Goal: Task Accomplishment & Management: Complete application form

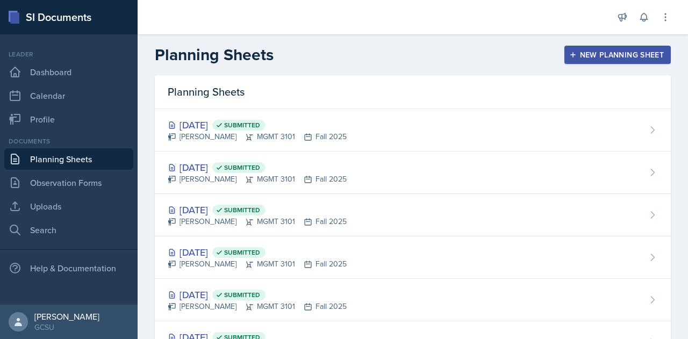
click at [590, 49] on button "New Planning Sheet" at bounding box center [617, 55] width 106 height 18
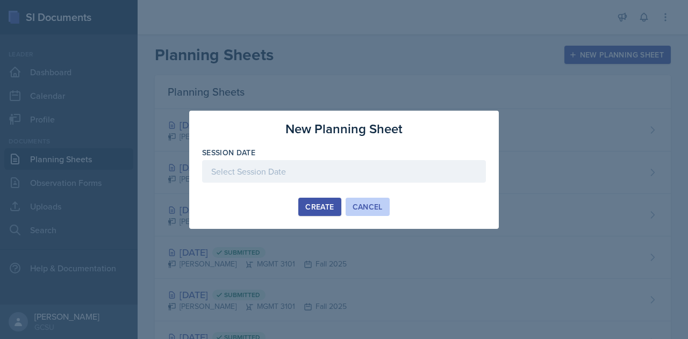
click at [377, 208] on div "Cancel" at bounding box center [368, 207] width 30 height 9
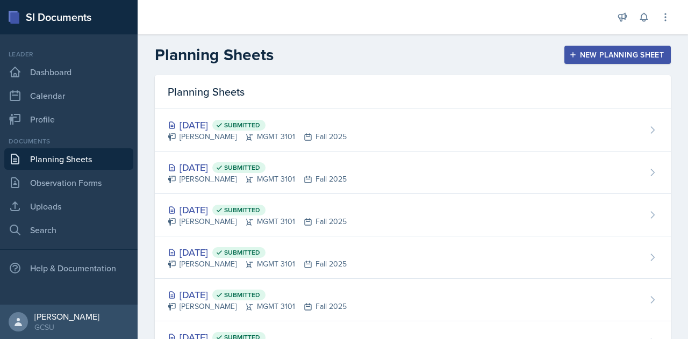
click at [610, 51] on div "New Planning Sheet" at bounding box center [617, 55] width 92 height 9
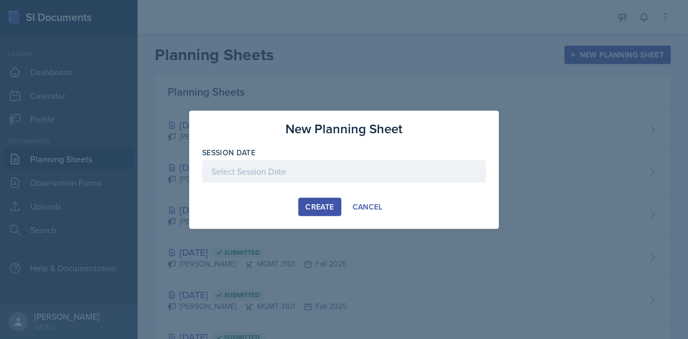
click at [293, 169] on div at bounding box center [344, 171] width 284 height 23
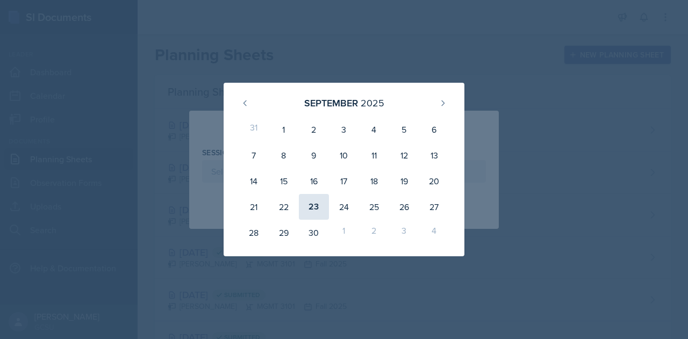
click at [315, 212] on div "23" at bounding box center [314, 207] width 30 height 26
type input "September 23rd, 2025"
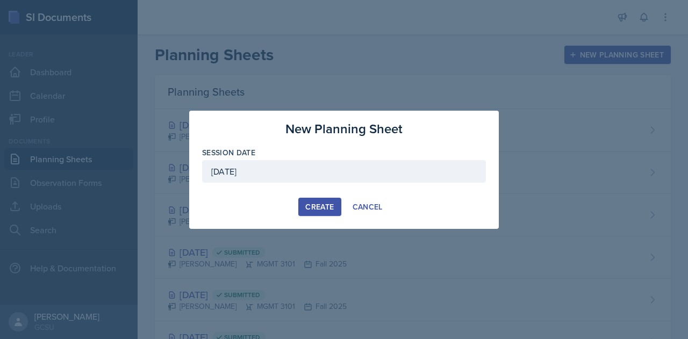
click at [329, 208] on div "Create" at bounding box center [319, 207] width 28 height 9
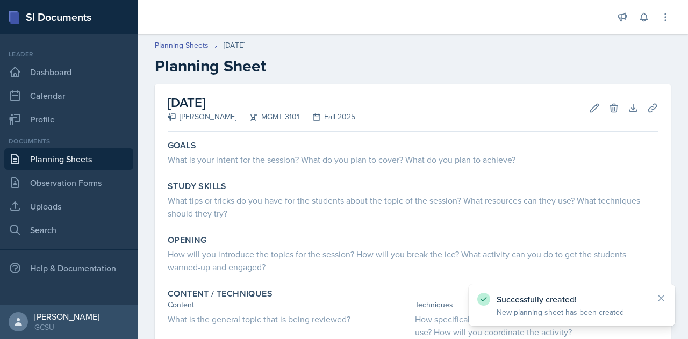
click at [99, 155] on link "Planning Sheets" at bounding box center [68, 159] width 129 height 22
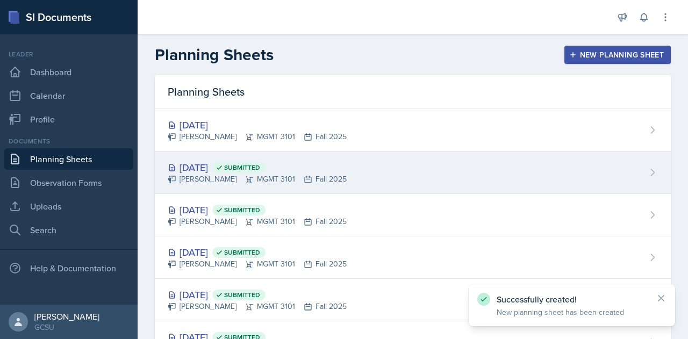
click at [216, 170] on div "Sep 18th, 2025 Submitted" at bounding box center [257, 167] width 179 height 15
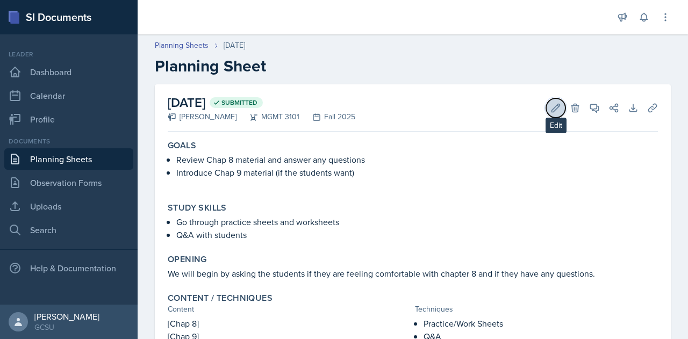
click at [552, 106] on icon at bounding box center [555, 108] width 11 height 11
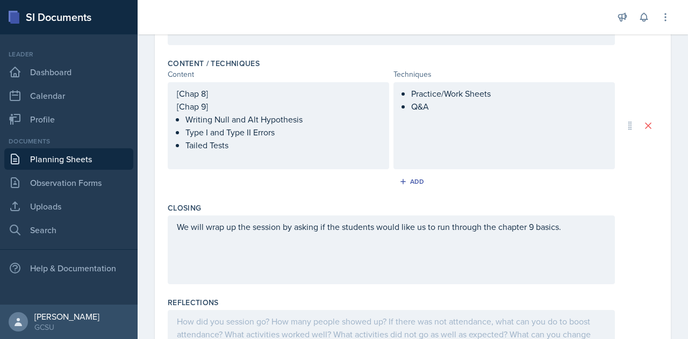
scroll to position [432, 0]
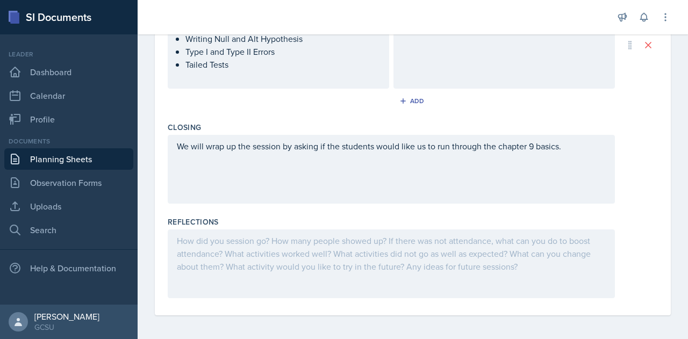
click at [231, 242] on div at bounding box center [391, 264] width 447 height 69
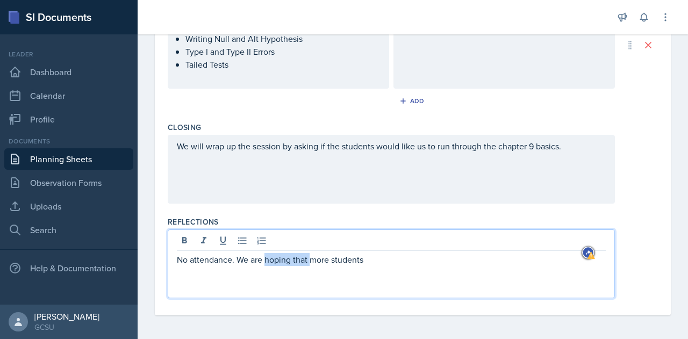
drag, startPoint x: 310, startPoint y: 262, endPoint x: 268, endPoint y: 262, distance: 41.9
click at [268, 262] on p "No attendance. We are hoping that more students" at bounding box center [391, 259] width 429 height 13
click at [347, 264] on div "No attendance. We think more students" at bounding box center [391, 264] width 447 height 69
click at [346, 259] on p "No attendance. We think more students" at bounding box center [391, 259] width 429 height 13
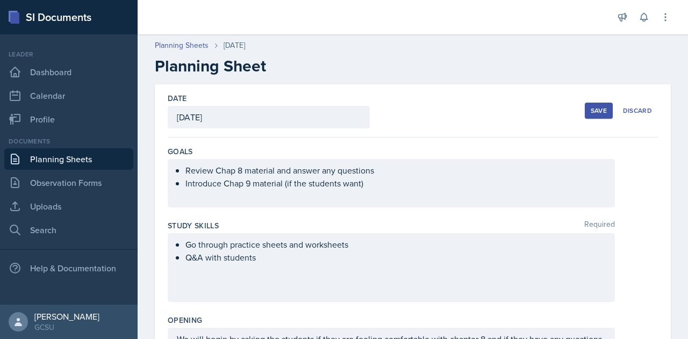
click at [591, 113] on div "Save" at bounding box center [599, 110] width 16 height 9
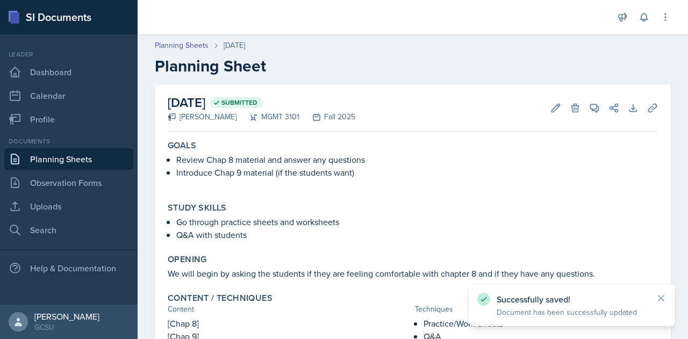
click at [65, 155] on link "Planning Sheets" at bounding box center [68, 159] width 129 height 22
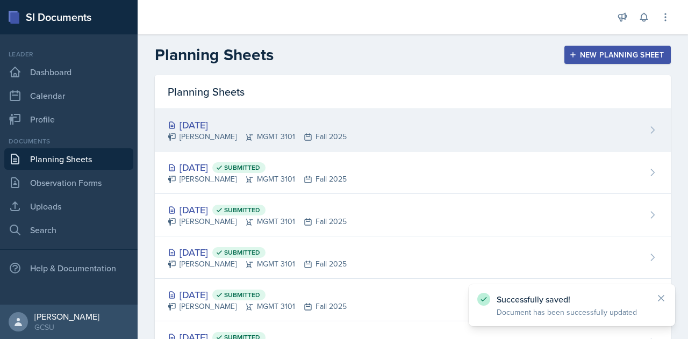
click at [362, 126] on div "Sep 23rd, 2025 Ryan Reichner MGMT 3101 Fall 2025" at bounding box center [413, 130] width 516 height 42
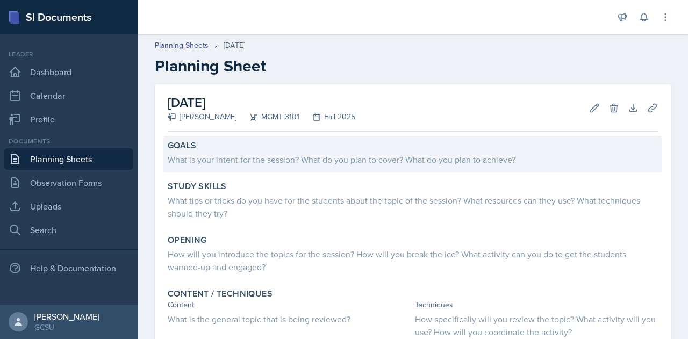
click at [212, 163] on div "What is your intent for the session? What do you plan to cover? What do you pla…" at bounding box center [413, 159] width 490 height 13
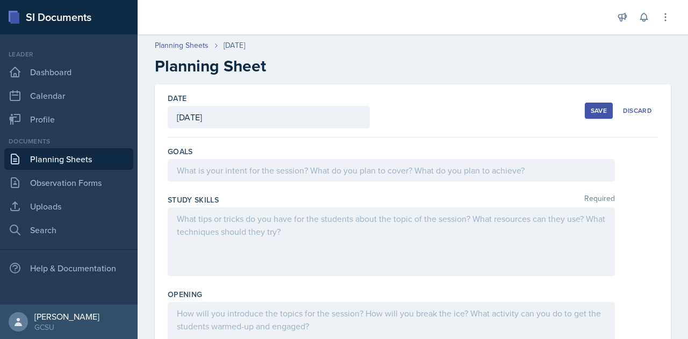
click at [221, 170] on div at bounding box center [391, 170] width 447 height 23
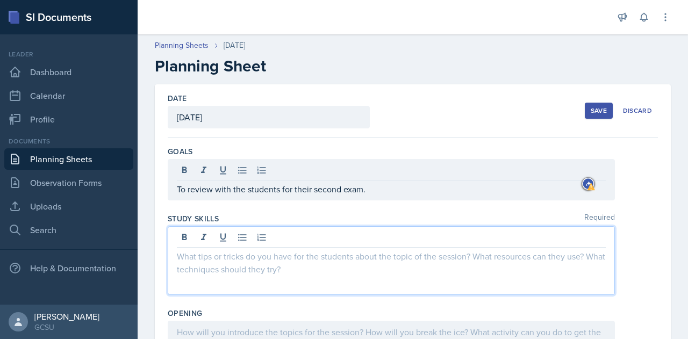
click at [234, 236] on div at bounding box center [391, 260] width 447 height 69
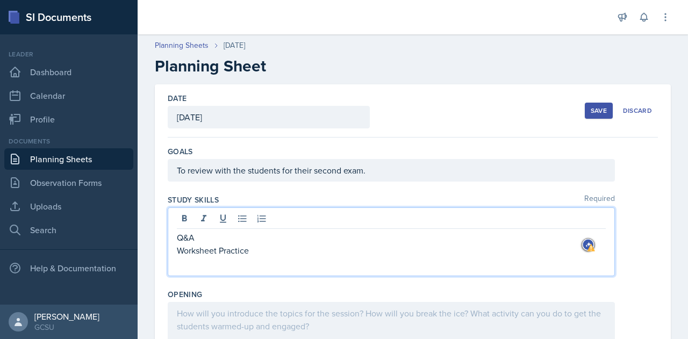
click at [177, 237] on p "Q&A" at bounding box center [391, 237] width 429 height 13
click at [177, 247] on p "Worksheet Practice" at bounding box center [391, 250] width 429 height 13
drag, startPoint x: 273, startPoint y: 253, endPoint x: 159, endPoint y: 235, distance: 115.3
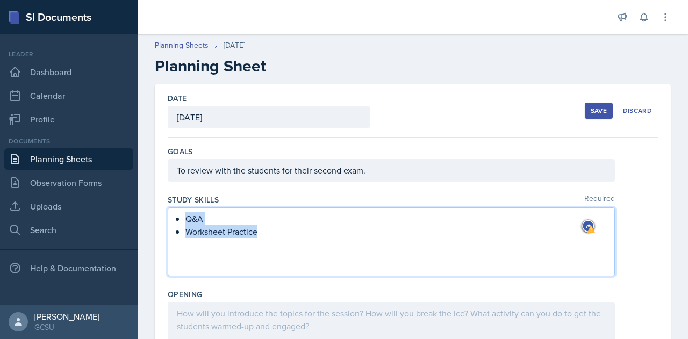
copy ul "Q&A Worksheet Practice"
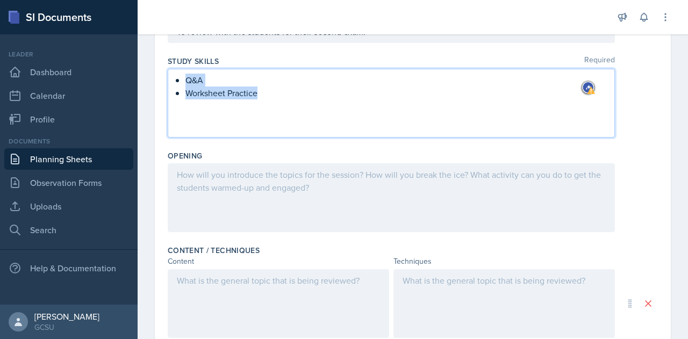
click at [424, 278] on p at bounding box center [504, 280] width 203 height 13
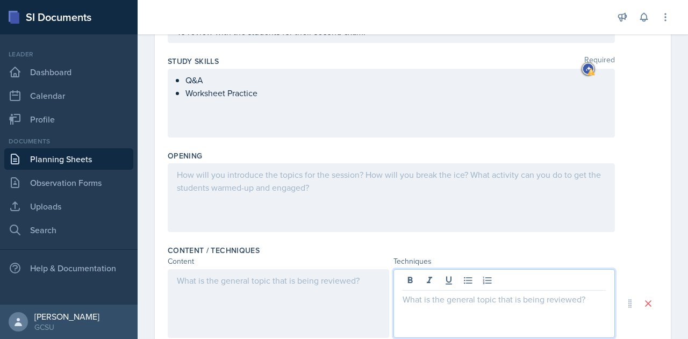
scroll to position [157, 0]
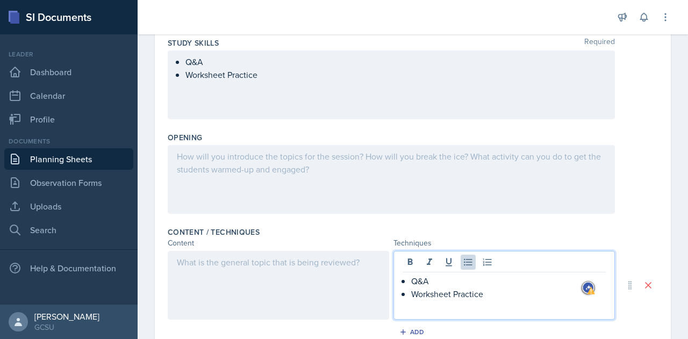
click at [225, 158] on div at bounding box center [391, 179] width 447 height 69
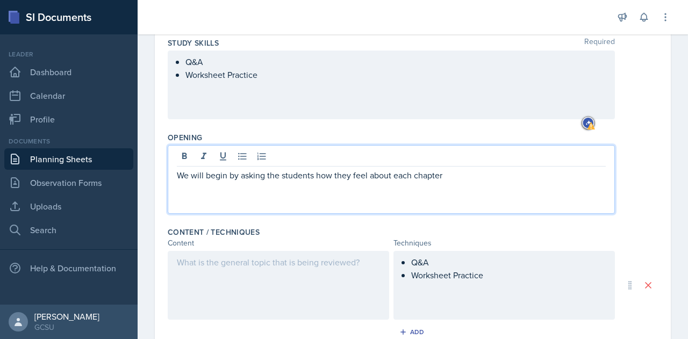
scroll to position [203, 0]
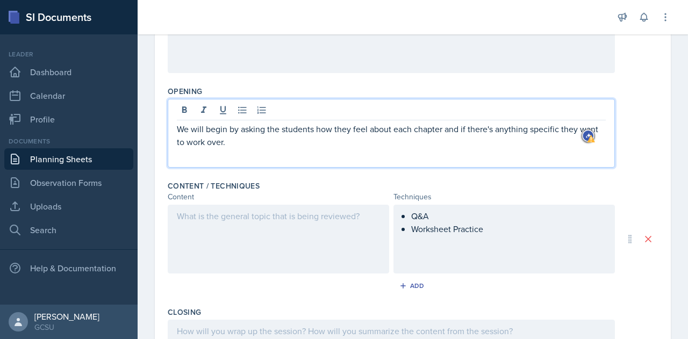
click at [245, 221] on div at bounding box center [278, 239] width 221 height 69
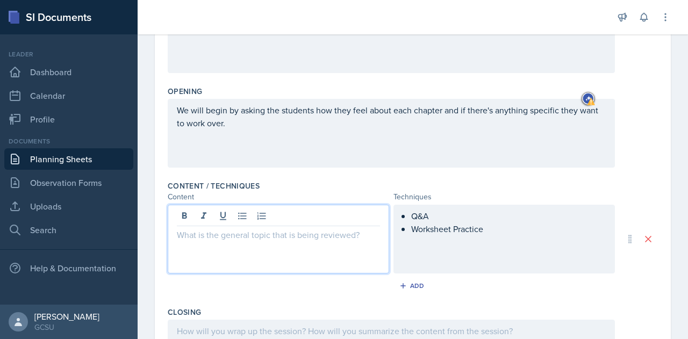
scroll to position [222, 0]
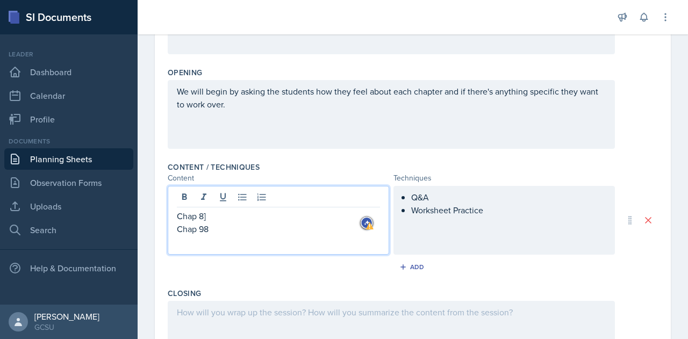
click at [223, 216] on p "Chap 8]" at bounding box center [278, 216] width 203 height 13
click at [218, 228] on p "Chap 98" at bounding box center [278, 229] width 203 height 13
click at [178, 216] on p "Chap 8" at bounding box center [278, 216] width 203 height 13
click at [176, 231] on div "-Chap 8 Chap 9" at bounding box center [278, 220] width 221 height 69
click at [178, 228] on p "Chap 9" at bounding box center [278, 229] width 203 height 13
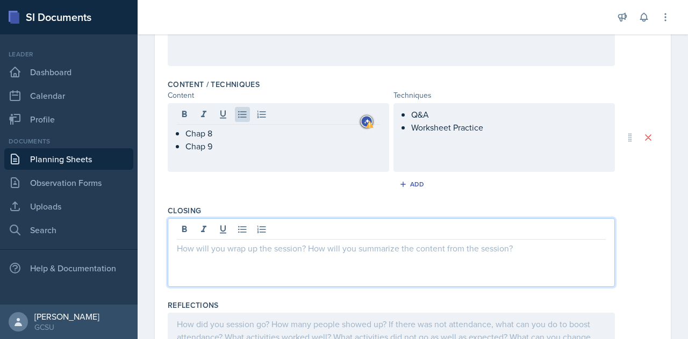
click at [216, 242] on p at bounding box center [391, 248] width 429 height 13
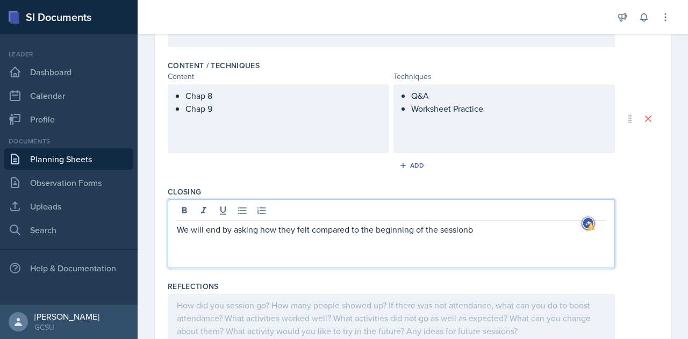
click at [455, 227] on p "We will end by asking how they felt compared to the beginning of the sessionb" at bounding box center [391, 229] width 429 height 13
click at [482, 228] on p "We will end by asking how they felt compared to the beginning of the sessionb" at bounding box center [391, 229] width 429 height 13
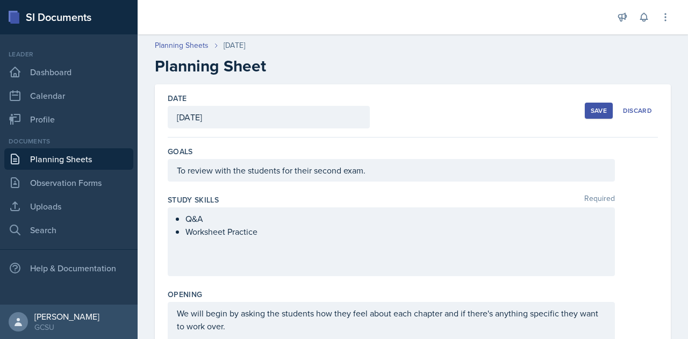
click at [591, 110] on div "Save" at bounding box center [599, 110] width 16 height 9
